Goal: Task Accomplishment & Management: Use online tool/utility

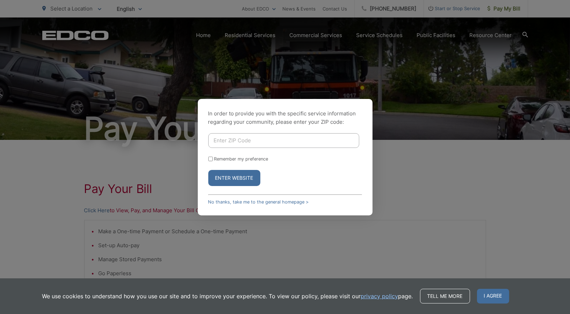
click at [222, 140] on input "Enter ZIP Code" at bounding box center [283, 140] width 151 height 15
type input "92078"
click at [211, 159] on input "Remember my preference" at bounding box center [210, 159] width 5 height 5
checkbox input "true"
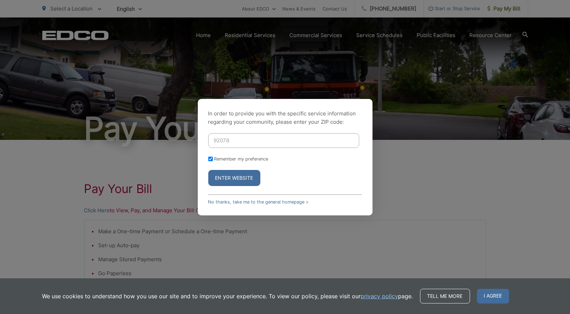
click at [226, 176] on button "Enter Website" at bounding box center [234, 178] width 52 height 16
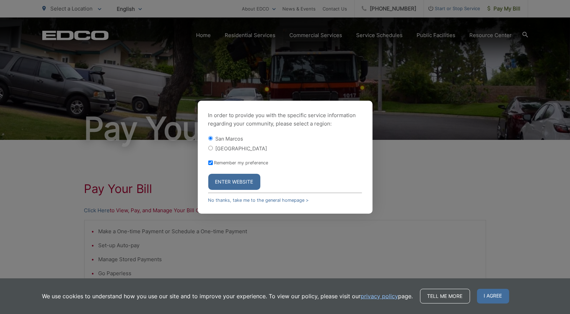
click at [226, 176] on button "Enter Website" at bounding box center [234, 182] width 52 height 16
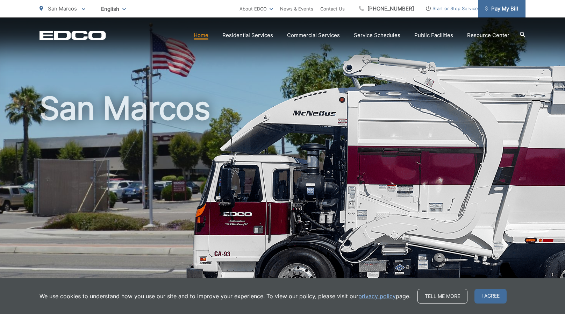
click at [496, 12] on span "Pay My Bill" at bounding box center [501, 9] width 33 height 8
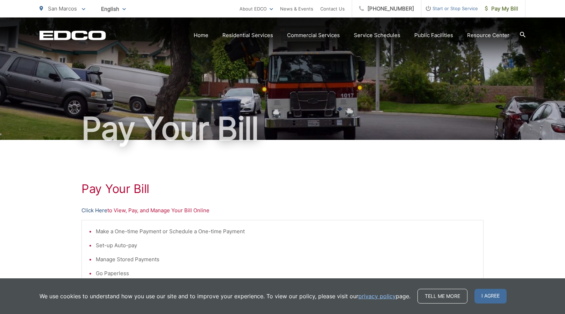
click at [87, 213] on link "Click Here" at bounding box center [94, 210] width 26 height 8
